Goal: Task Accomplishment & Management: Manage account settings

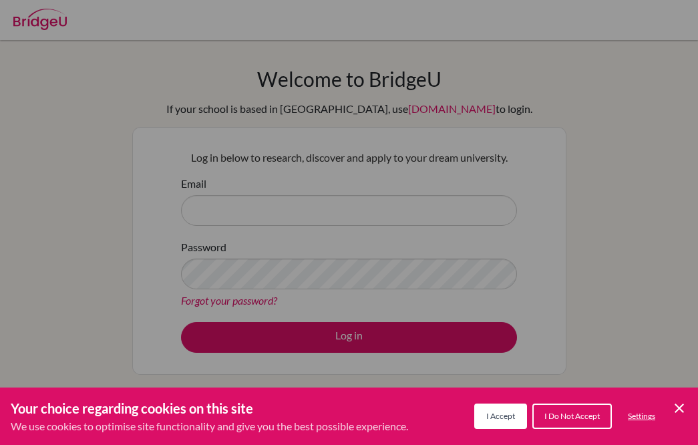
click at [503, 412] on span "I Accept" at bounding box center [501, 416] width 29 height 10
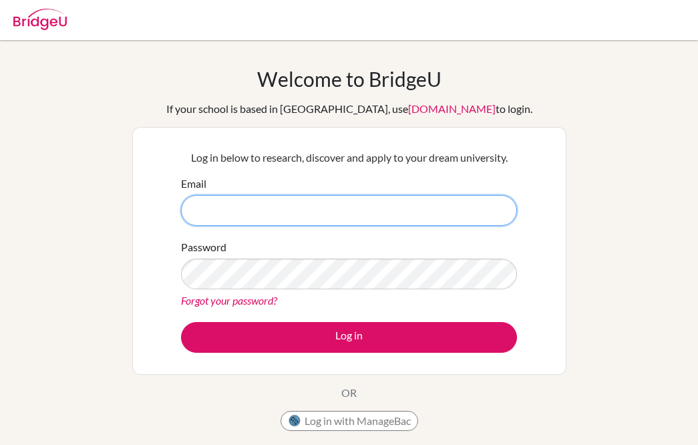
click at [237, 213] on input "Email" at bounding box center [349, 210] width 336 height 31
type input "[EMAIL_ADDRESS][DOMAIN_NAME]"
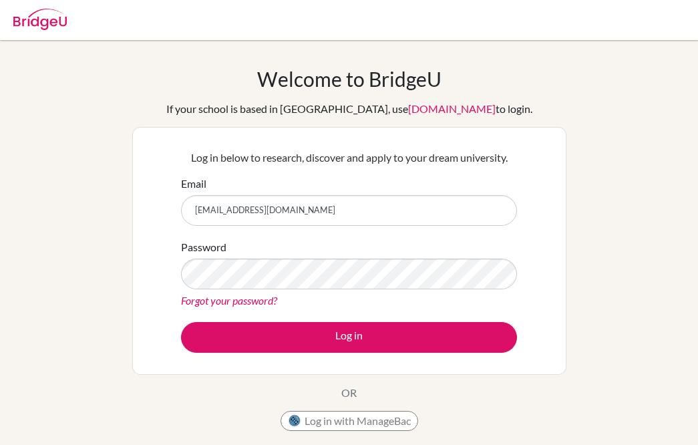
click at [536, 227] on div "Log in below to research, discover and apply to your dream university. Email sa…" at bounding box center [349, 251] width 434 height 248
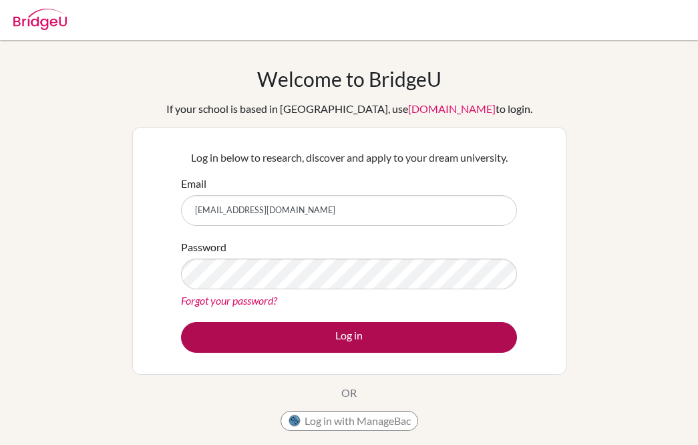
click at [426, 333] on button "Log in" at bounding box center [349, 337] width 336 height 31
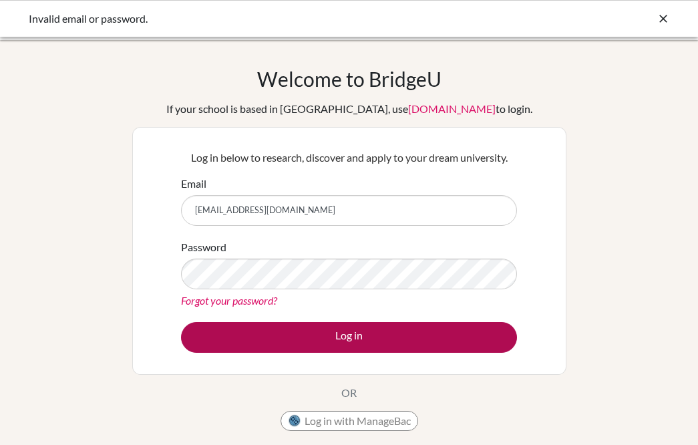
click at [306, 332] on button "Log in" at bounding box center [349, 337] width 336 height 31
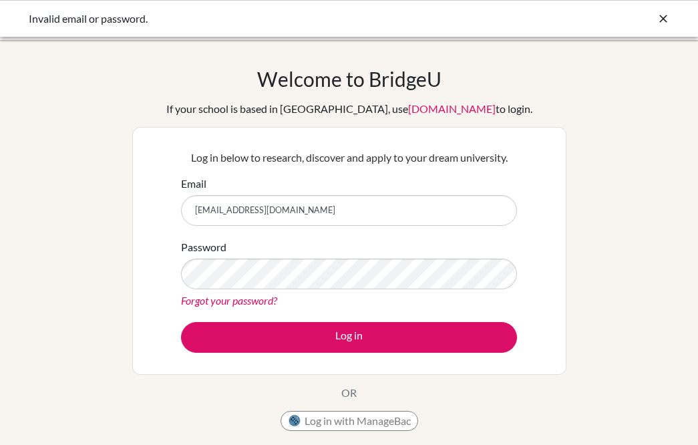
click at [426, 109] on link "[DOMAIN_NAME]" at bounding box center [452, 108] width 88 height 13
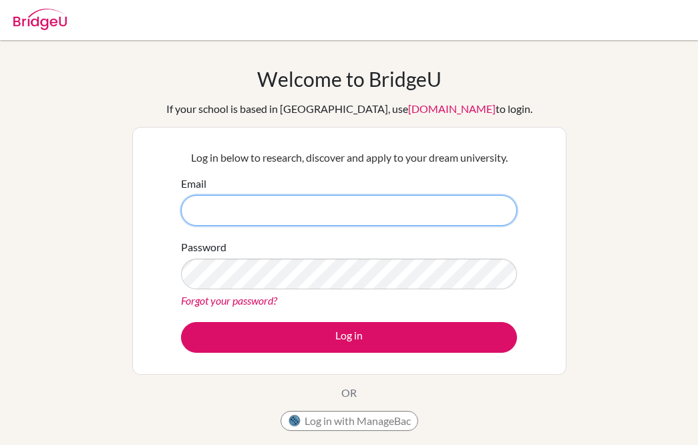
type input "[EMAIL_ADDRESS][DOMAIN_NAME]"
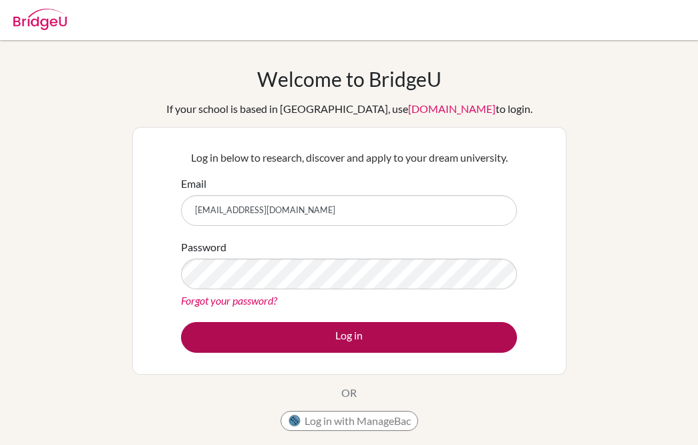
click at [325, 344] on button "Log in" at bounding box center [349, 337] width 336 height 31
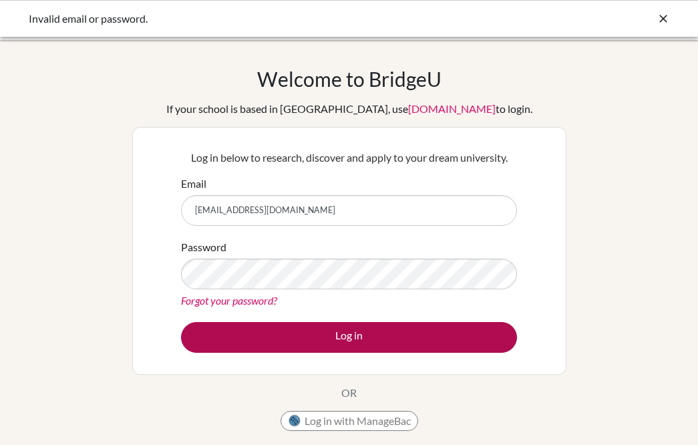
click at [301, 343] on button "Log in" at bounding box center [349, 337] width 336 height 31
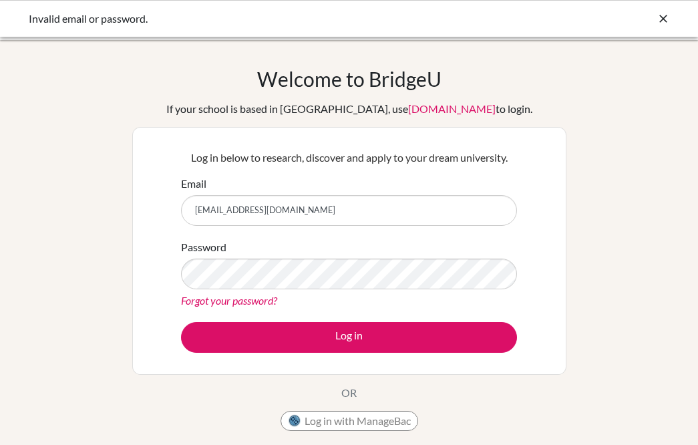
click at [390, 176] on div "Email [EMAIL_ADDRESS][DOMAIN_NAME]" at bounding box center [349, 201] width 336 height 50
click at [408, 111] on link "[DOMAIN_NAME]" at bounding box center [452, 108] width 88 height 13
